Goal: Task Accomplishment & Management: Use online tool/utility

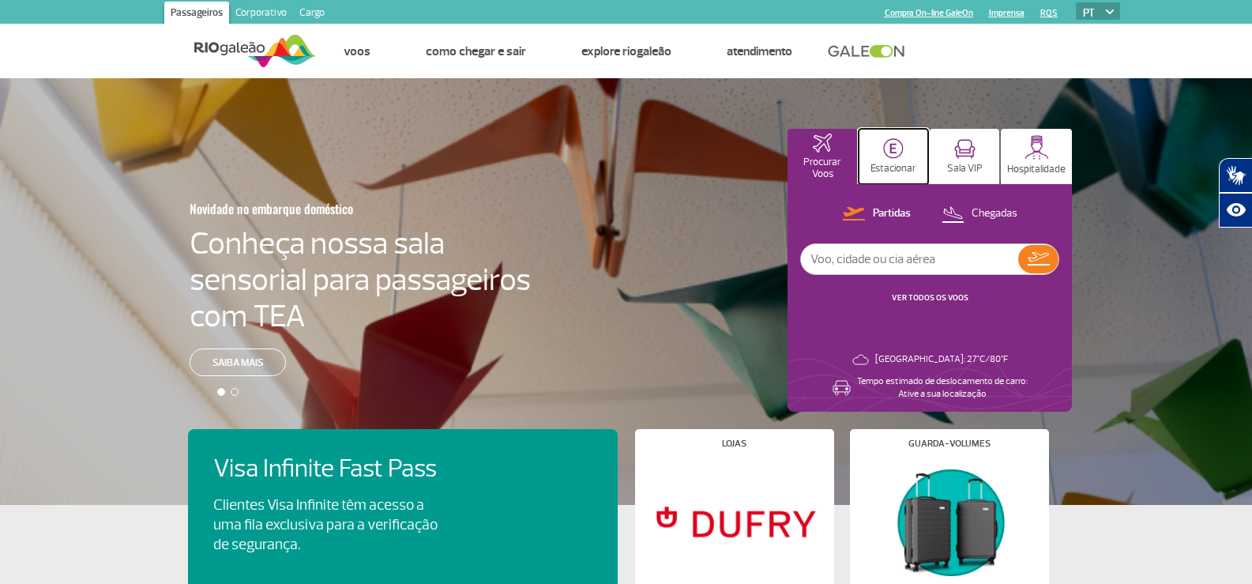
click at [907, 156] on button "Estacionar" at bounding box center [894, 156] width 70 height 55
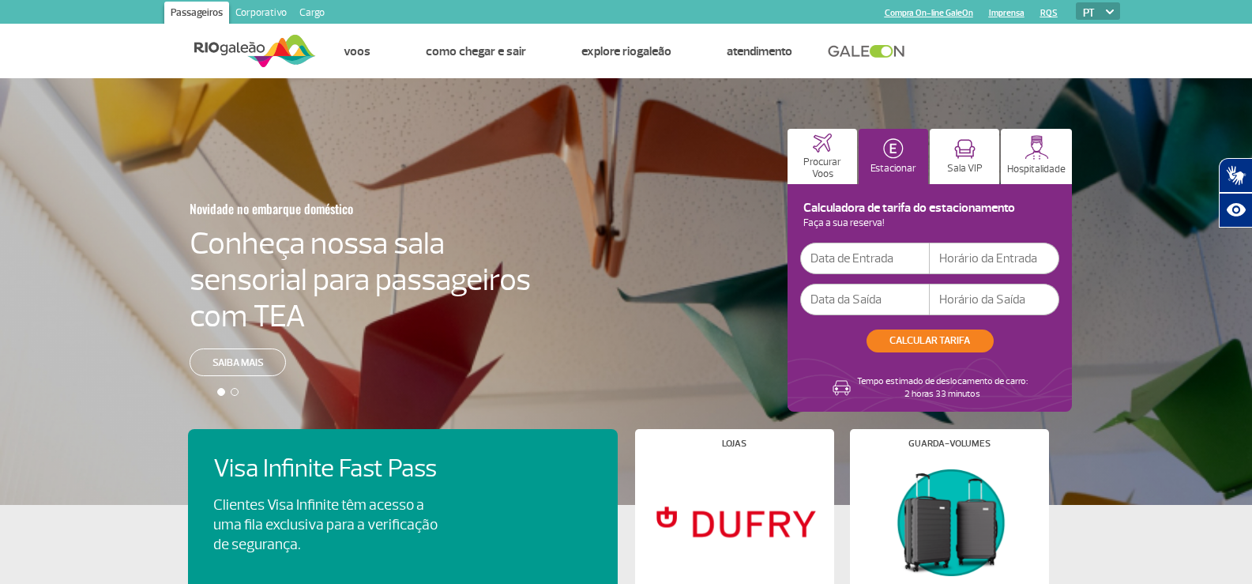
click at [846, 261] on input "text" at bounding box center [865, 258] width 130 height 32
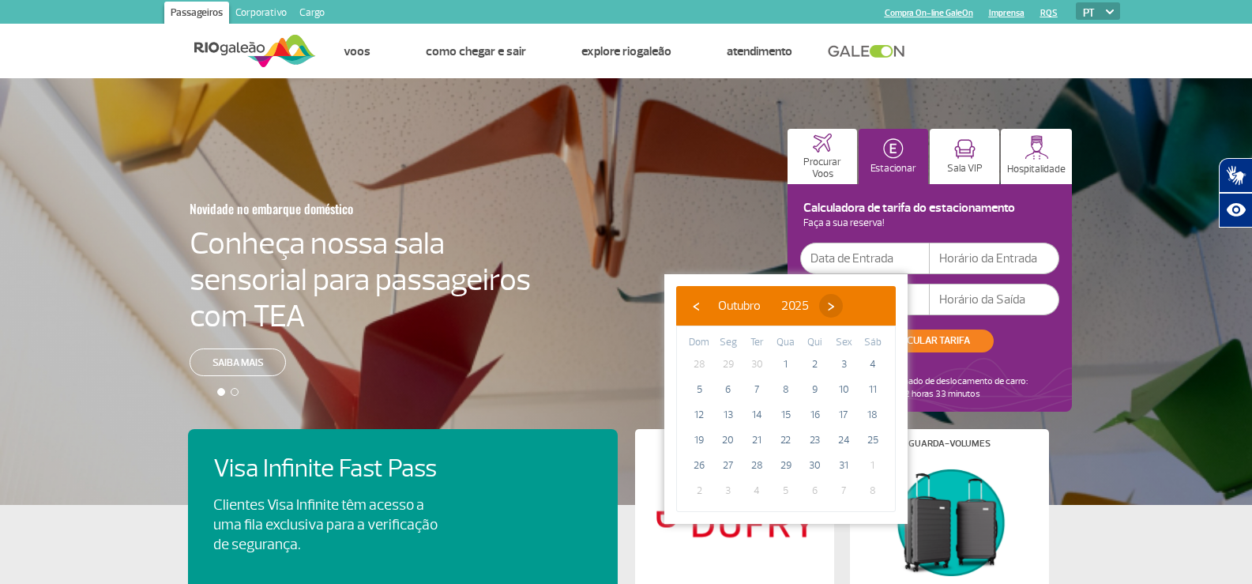
click at [843, 313] on span "›" at bounding box center [831, 306] width 24 height 24
click at [753, 413] on span "11" at bounding box center [756, 414] width 25 height 25
type input "[DATE]"
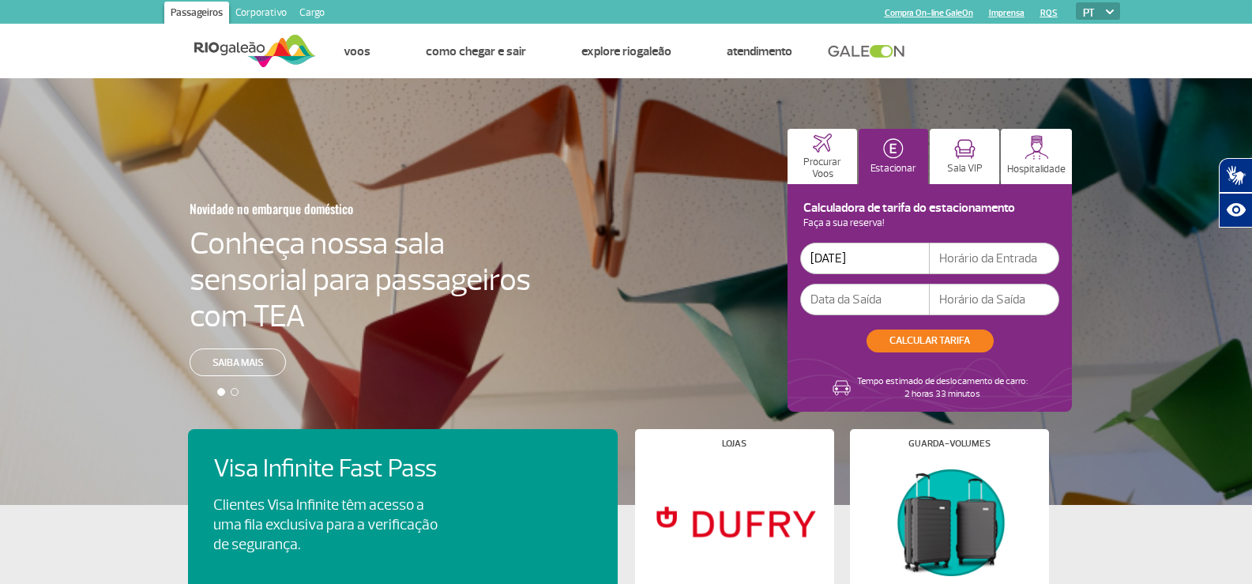
click at [966, 260] on input "text" at bounding box center [995, 258] width 130 height 32
type input "8"
type input "08:00"
click at [877, 301] on input "text" at bounding box center [865, 300] width 130 height 32
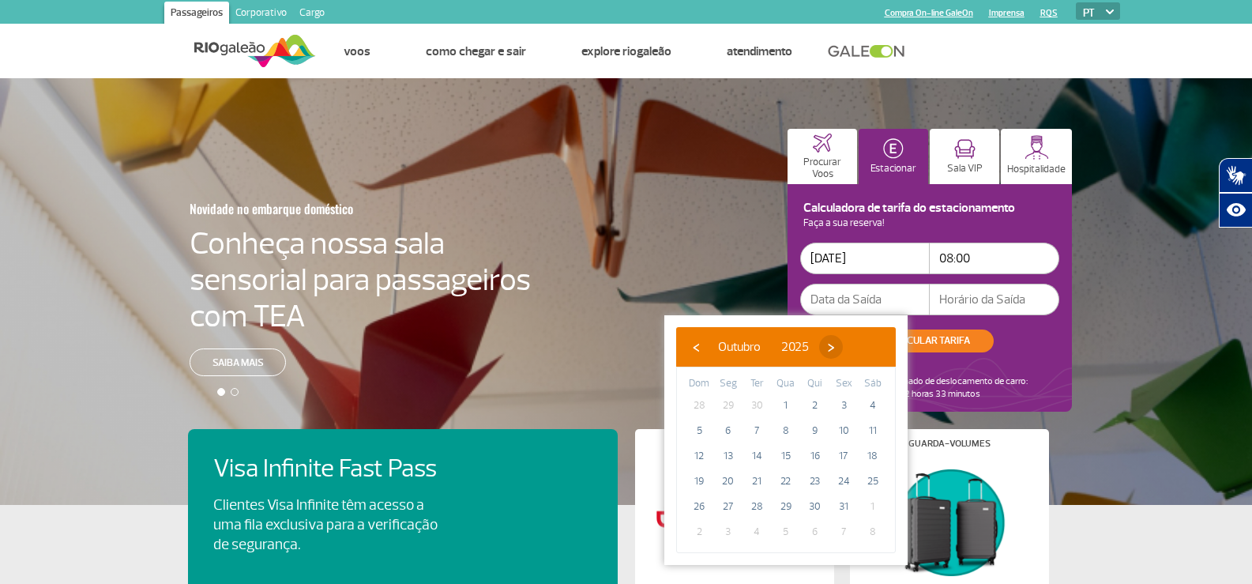
click at [843, 337] on span "›" at bounding box center [831, 347] width 24 height 24
click at [787, 456] on span "12" at bounding box center [785, 455] width 25 height 25
type input "[DATE]"
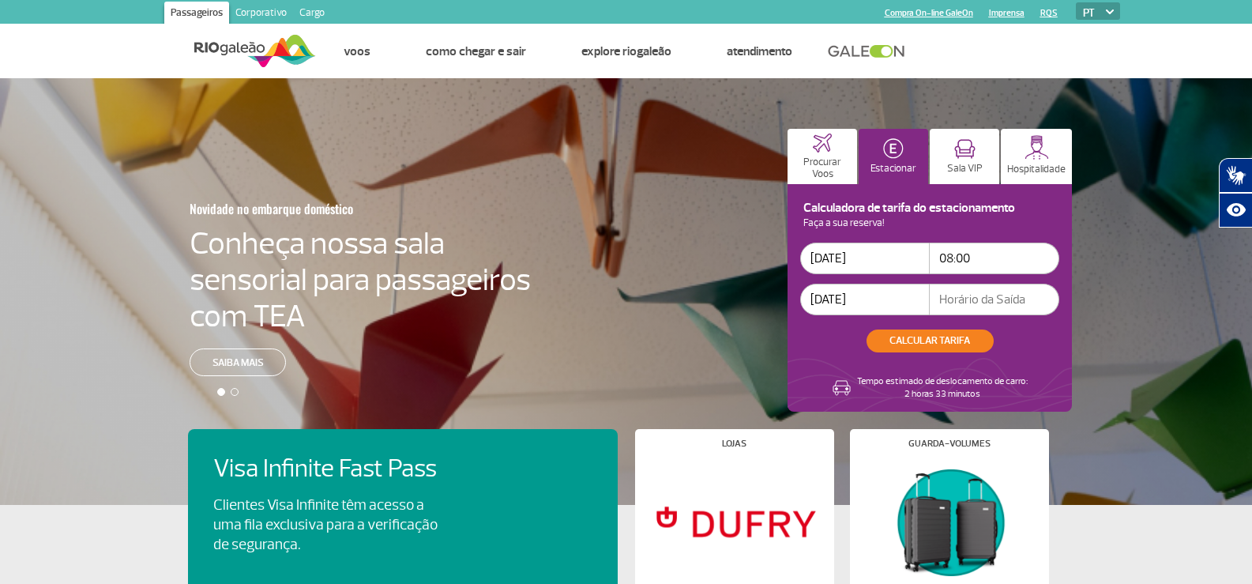
click at [945, 295] on input "text" at bounding box center [995, 300] width 130 height 32
type input "20:00"
click at [953, 336] on button "CALCULAR TARIFA" at bounding box center [929, 340] width 127 height 23
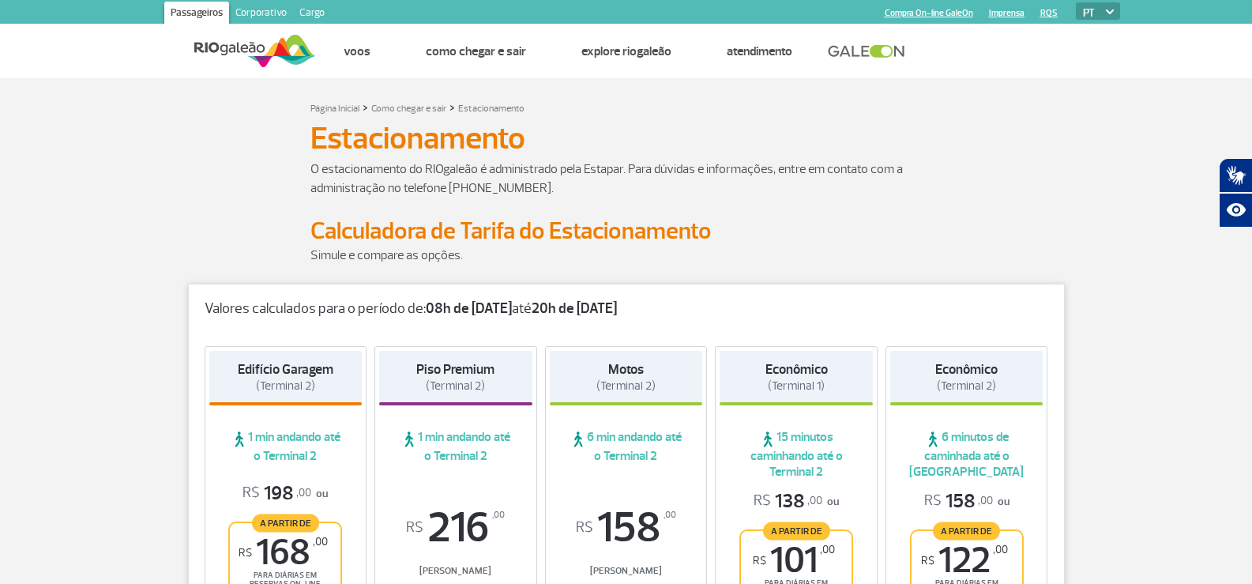
scroll to position [237, 0]
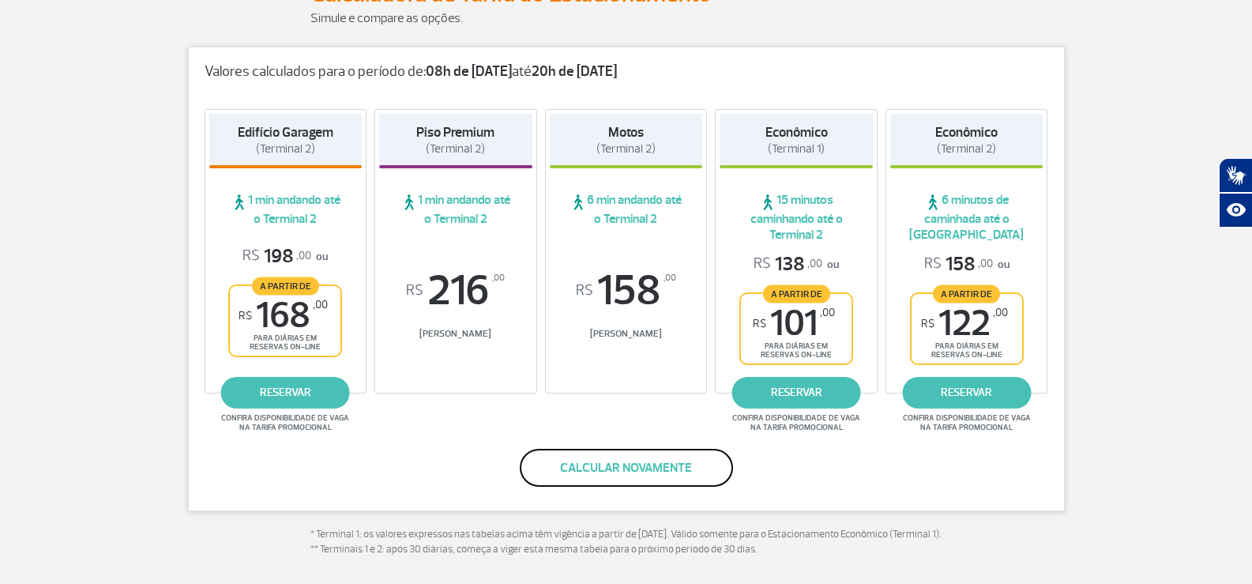
click at [578, 471] on button "Calcular novamente" at bounding box center [626, 468] width 213 height 38
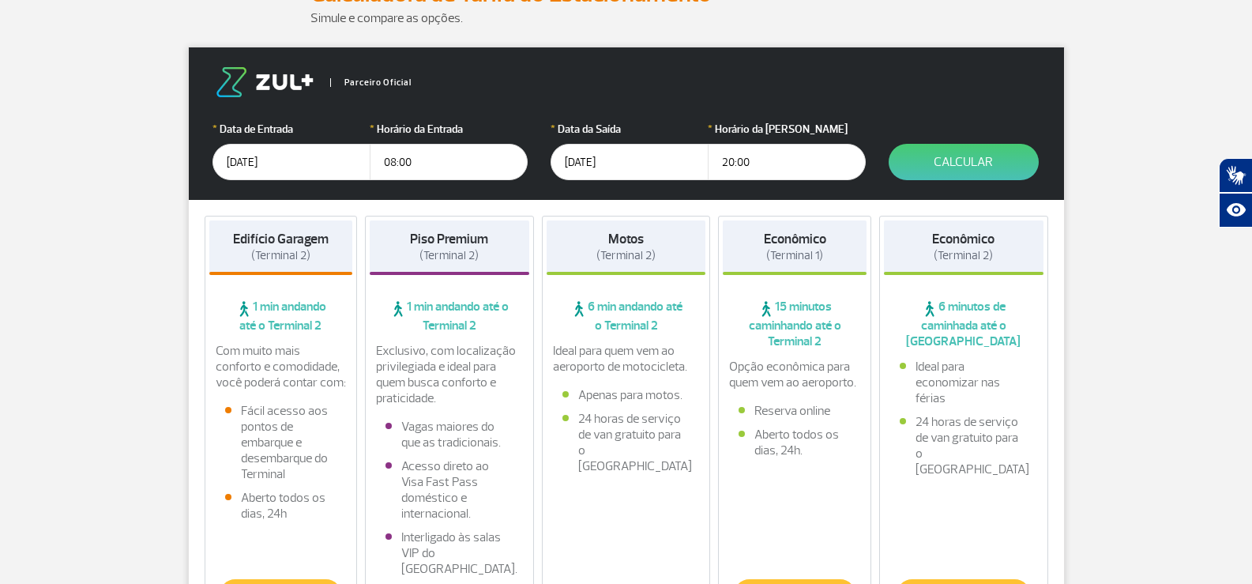
click at [432, 160] on input "08:00" at bounding box center [449, 162] width 158 height 36
click at [626, 172] on input "[DATE]" at bounding box center [629, 162] width 158 height 36
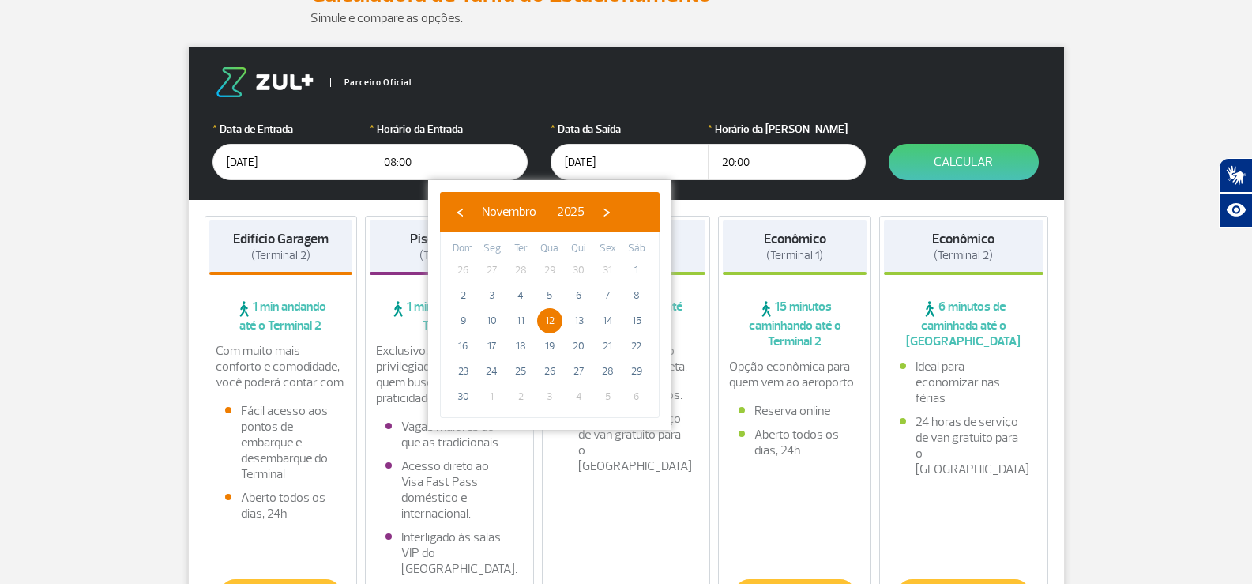
click at [577, 166] on input "[DATE]" at bounding box center [629, 162] width 158 height 36
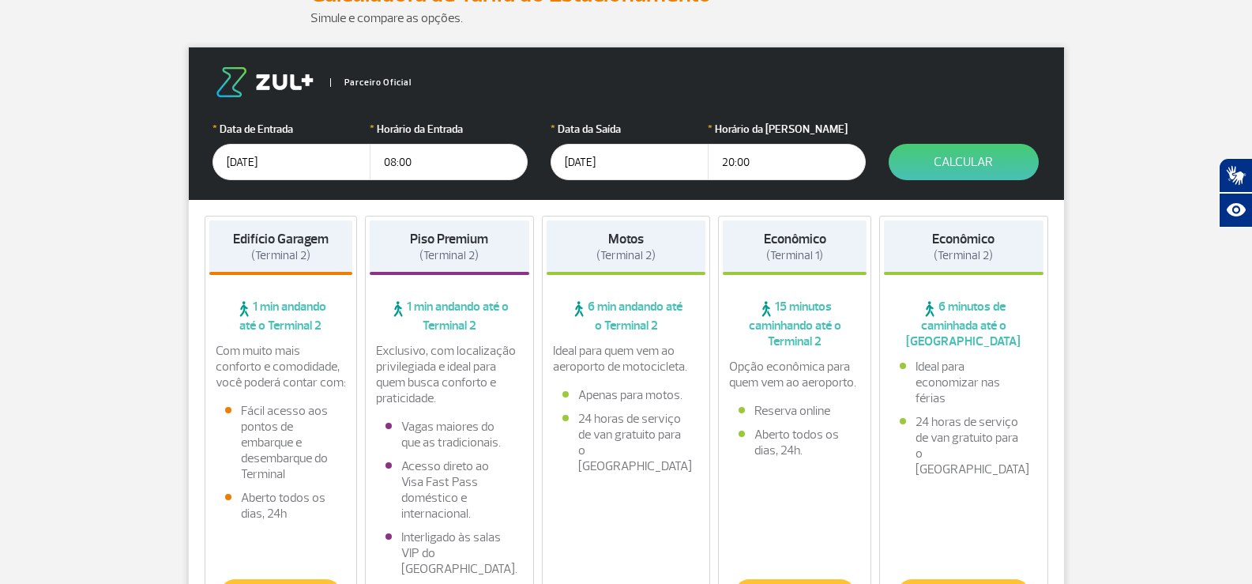
click at [622, 156] on input "[DATE]" at bounding box center [629, 162] width 158 height 36
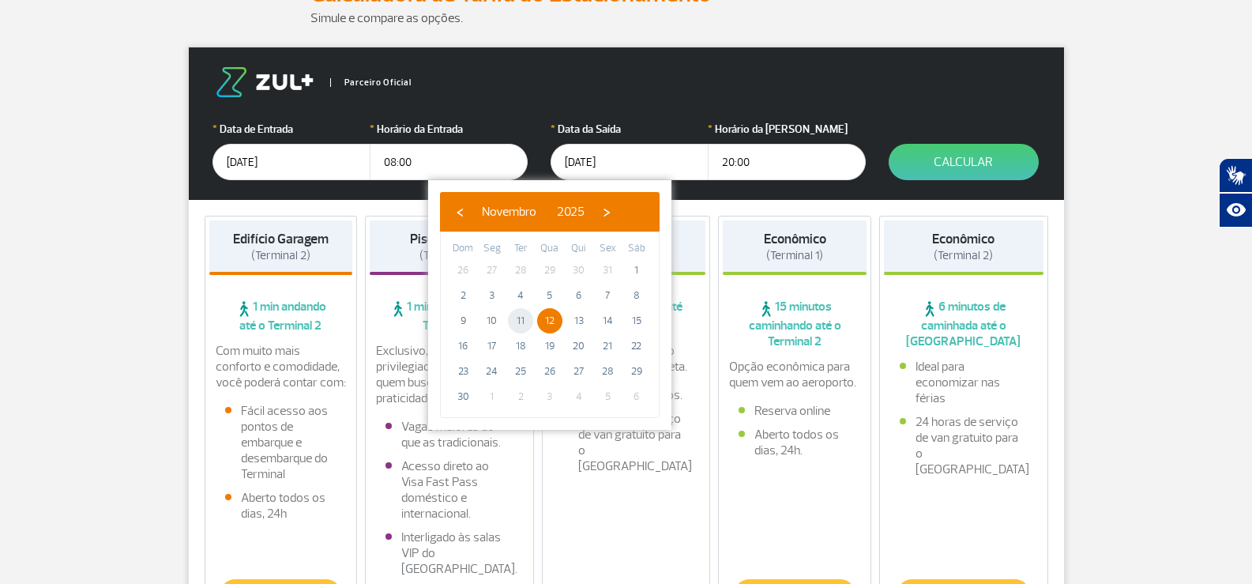
click at [528, 315] on span "11" at bounding box center [520, 320] width 25 height 25
type input "[DATE]"
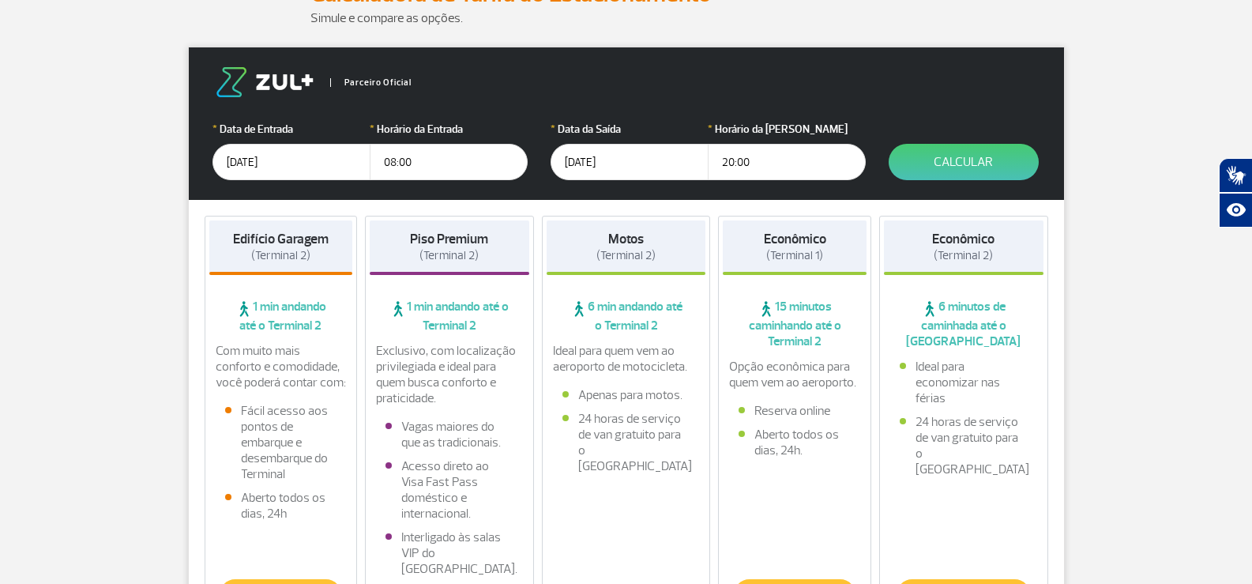
click at [747, 162] on input "20:00" at bounding box center [787, 162] width 158 height 36
drag, startPoint x: 747, startPoint y: 162, endPoint x: 712, endPoint y: 162, distance: 35.5
click at [712, 162] on input "20:00" at bounding box center [787, 162] width 158 height 36
type input "10:00"
click at [928, 152] on button "Calcular" at bounding box center [964, 162] width 150 height 36
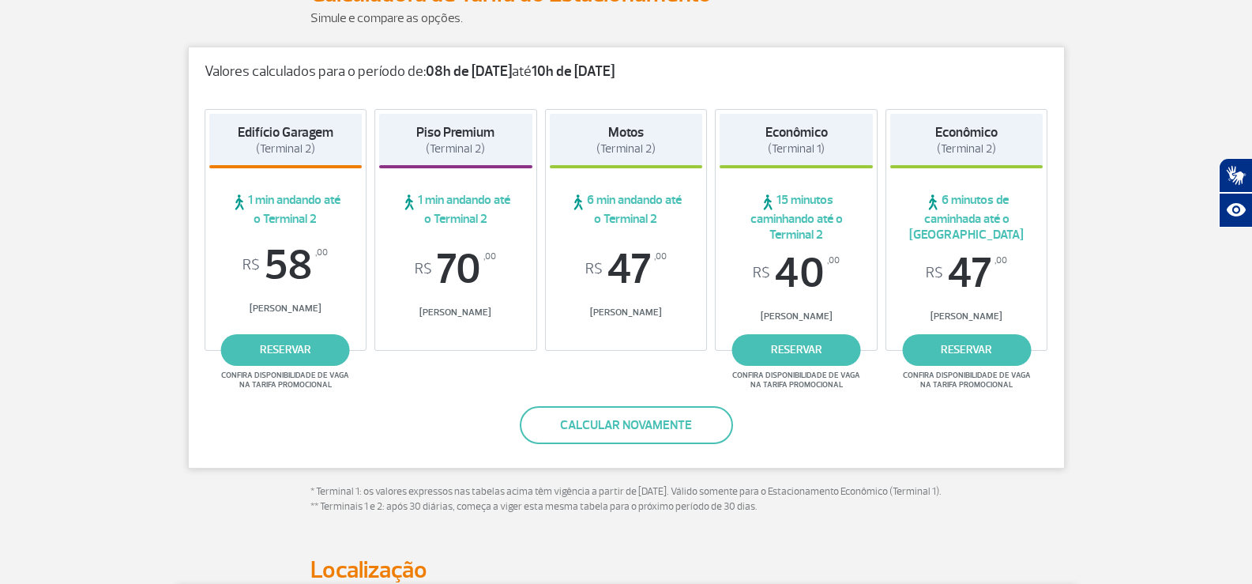
scroll to position [0, 0]
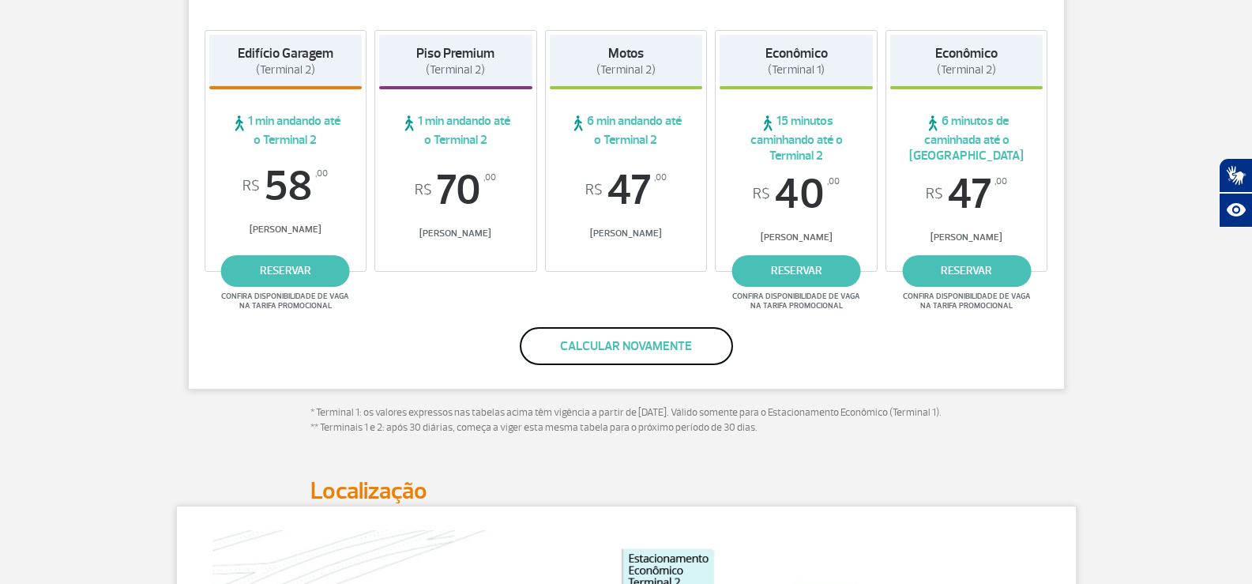
click at [631, 345] on button "Calcular novamente" at bounding box center [626, 346] width 213 height 38
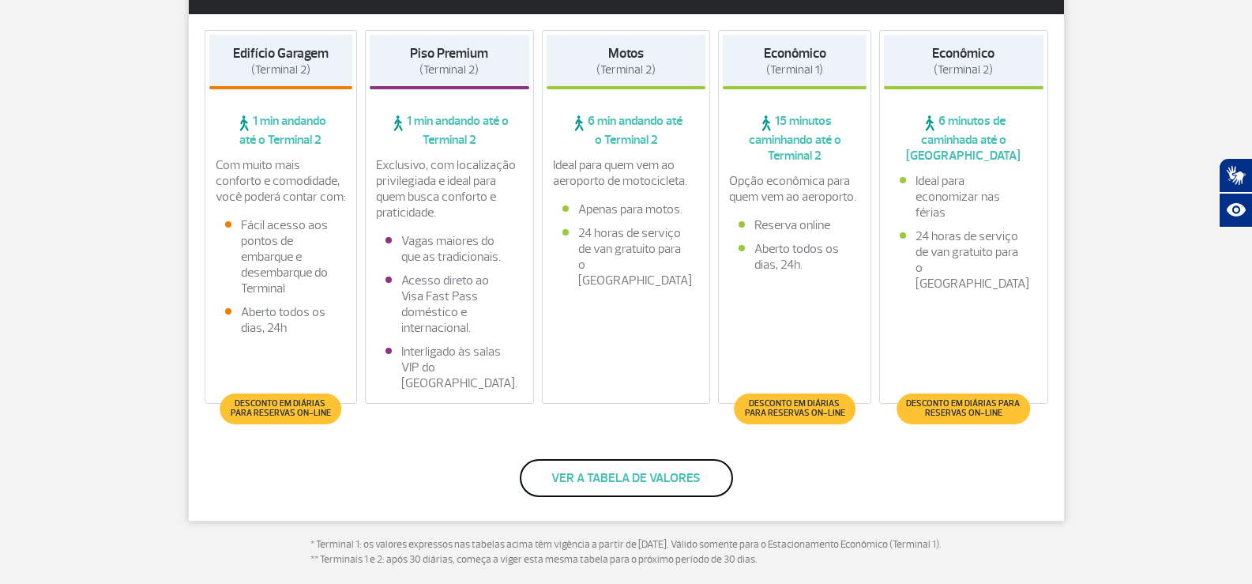
click at [641, 484] on button "Ver a tabela de valores" at bounding box center [626, 478] width 213 height 38
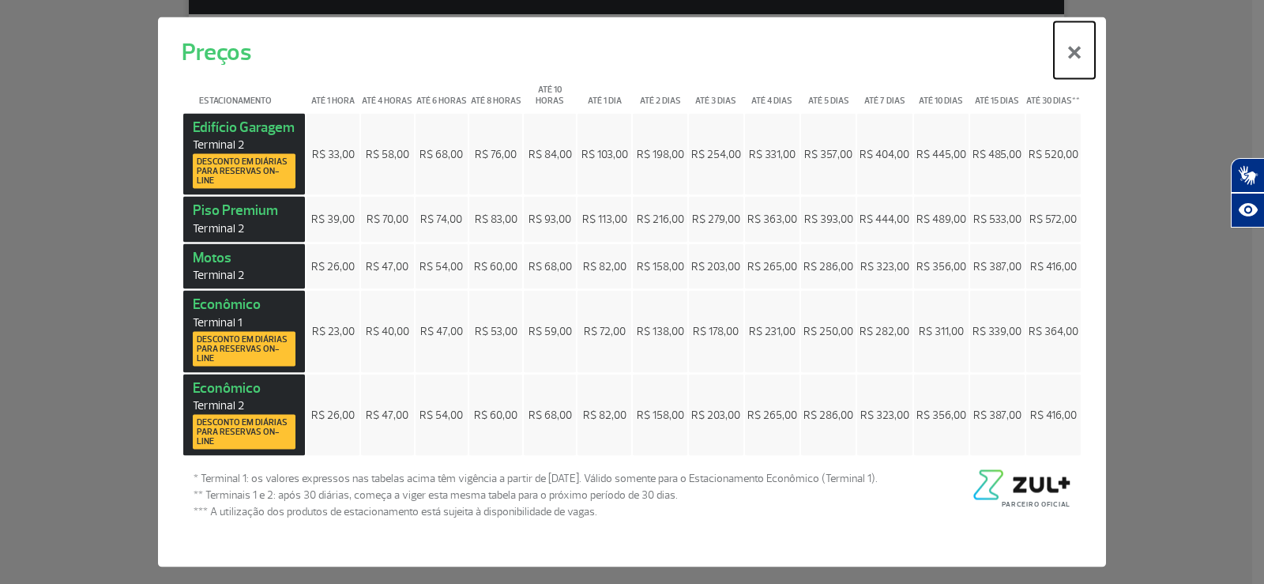
click at [1077, 51] on button "×" at bounding box center [1074, 49] width 41 height 57
